Goal: Transaction & Acquisition: Purchase product/service

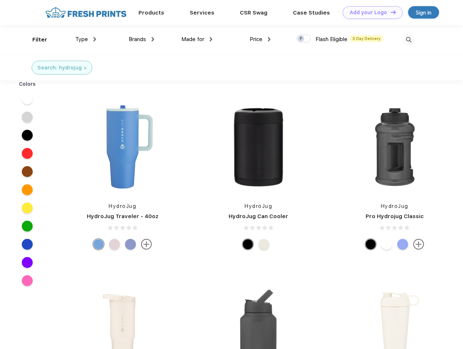
scroll to position [0, 0]
click at [370, 12] on link "Add your Logo Design Tool" at bounding box center [373, 12] width 60 height 13
click at [0, 0] on div "Design Tool" at bounding box center [0, 0] width 0 height 0
click at [390, 12] on link "Add your Logo Design Tool" at bounding box center [373, 12] width 60 height 13
click at [35, 40] on div "Filter" at bounding box center [39, 40] width 15 height 8
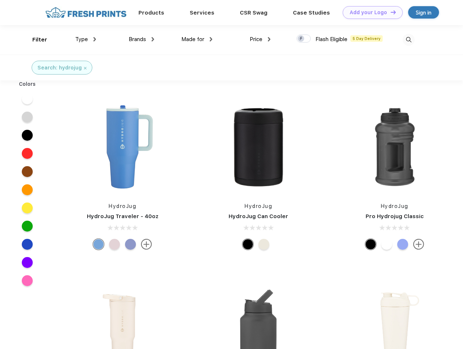
click at [86, 39] on span "Type" at bounding box center [81, 39] width 13 height 7
click at [141, 39] on span "Brands" at bounding box center [137, 39] width 17 height 7
click at [197, 39] on span "Made for" at bounding box center [192, 39] width 23 height 7
click at [260, 39] on span "Price" at bounding box center [256, 39] width 13 height 7
click at [304, 39] on div at bounding box center [303, 39] width 14 height 8
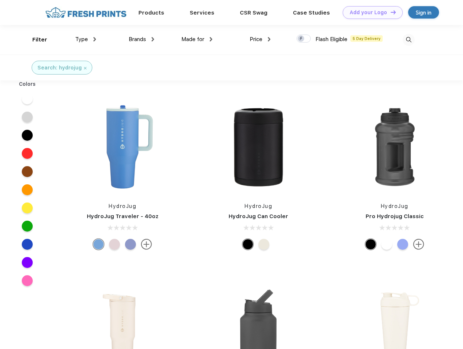
click at [301, 39] on input "checkbox" at bounding box center [298, 36] width 5 height 5
click at [408, 40] on img at bounding box center [408, 40] width 12 height 12
